Goal: Find contact information: Find contact information

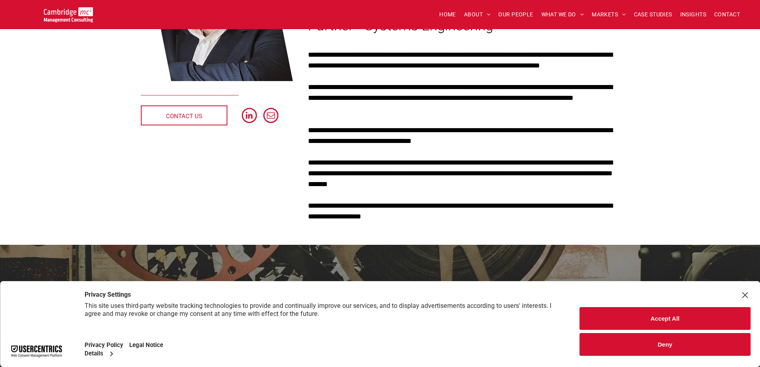
scroll to position [200, 0]
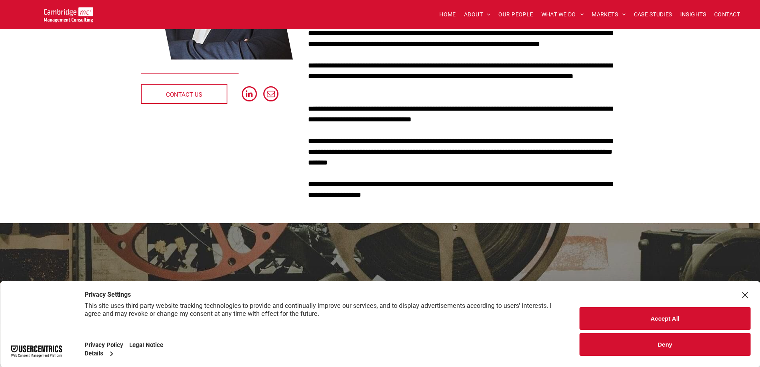
click at [747, 295] on div "Close Layer" at bounding box center [744, 294] width 11 height 11
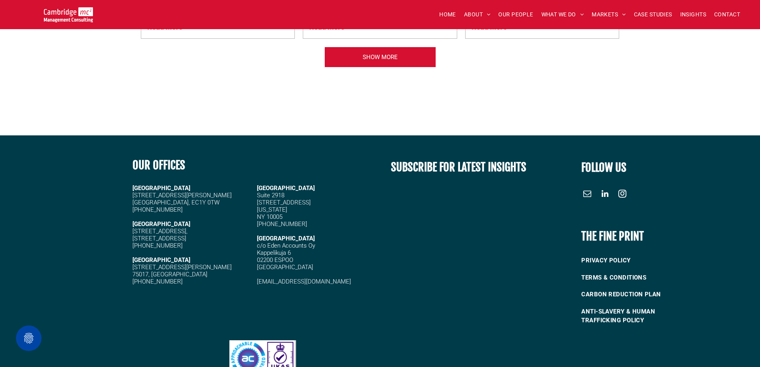
scroll to position [953, 0]
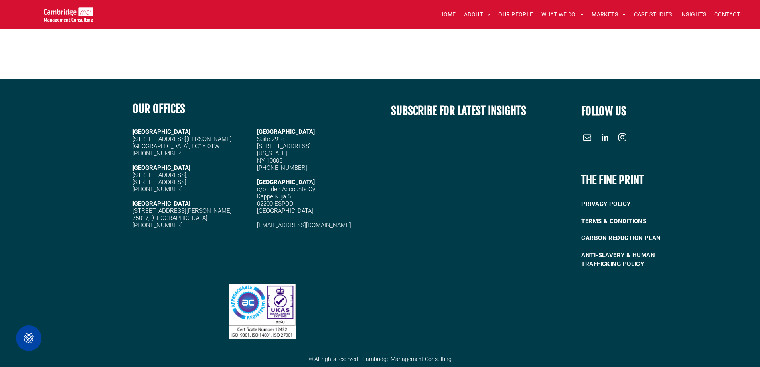
click at [155, 176] on span "[STREET_ADDRESS]," at bounding box center [159, 174] width 55 height 7
drag, startPoint x: 130, startPoint y: 166, endPoint x: 160, endPoint y: 182, distance: 34.1
click at [160, 182] on div "OUR OFFICES CAMBRIDGE 5 High Green, Cambridge, CB22 5EG +44 (0)1223 750335 LOND…" at bounding box center [253, 184] width 253 height 182
copy div "CAMBRIDGE 5 High Green, Cambridge"
